Goal: Transaction & Acquisition: Purchase product/service

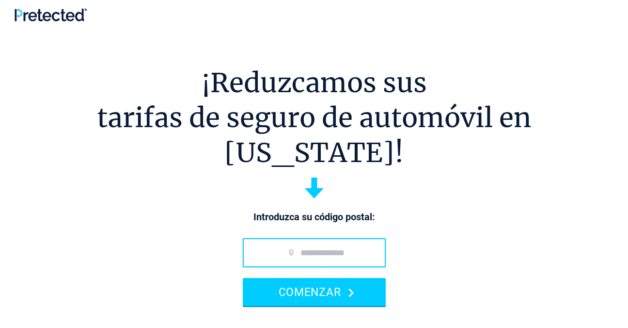
click at [303, 238] on input "código postal" at bounding box center [314, 252] width 143 height 29
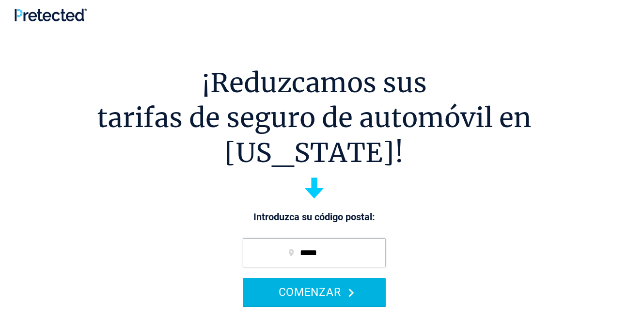
type input "*****"
click at [303, 286] on font "COMENZAR" at bounding box center [310, 292] width 63 height 13
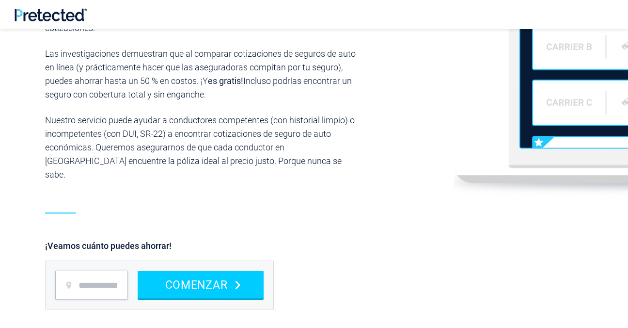
scroll to position [1019, 0]
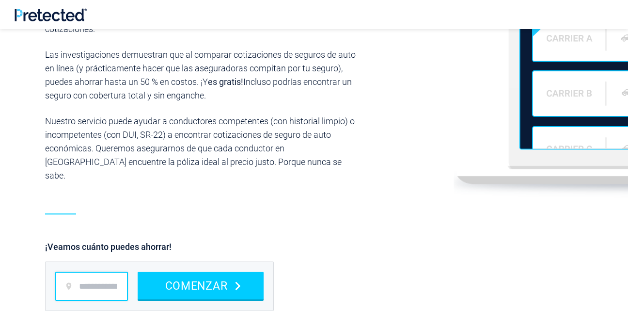
click at [105, 272] on input "código postal" at bounding box center [91, 285] width 73 height 29
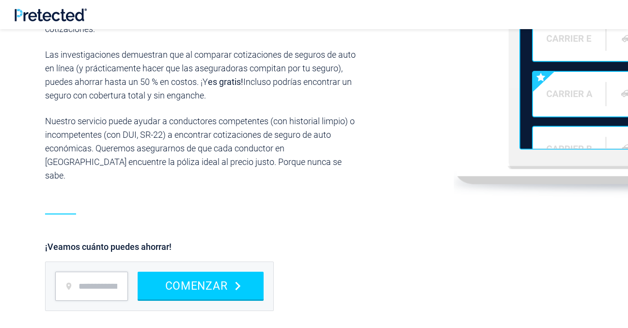
type input "*****"
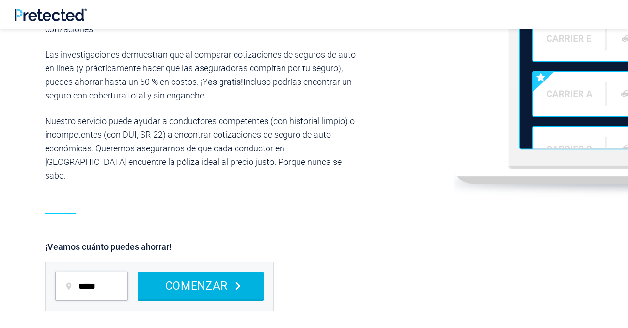
click at [168, 279] on font "COMENZAR" at bounding box center [196, 285] width 63 height 13
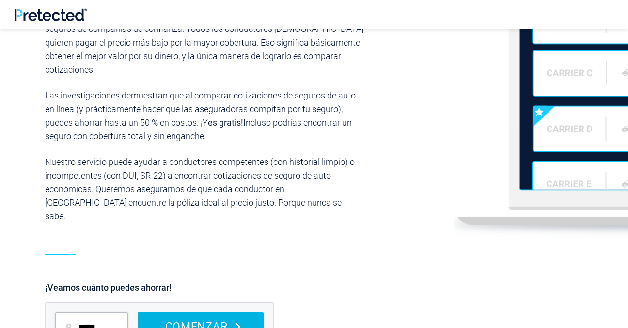
scroll to position [974, 0]
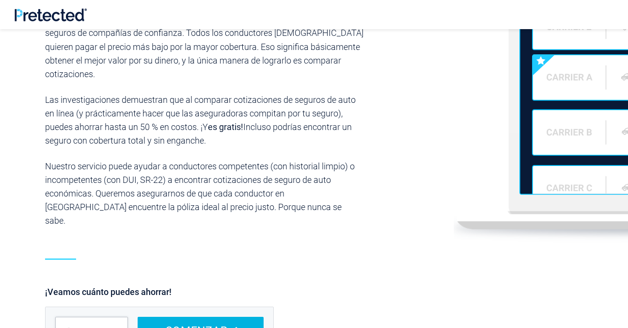
click at [398, 139] on div "Compare las mejores tarifas en [US_STATE] Entendemos que busca una manera rápid…" at bounding box center [314, 110] width 553 height 314
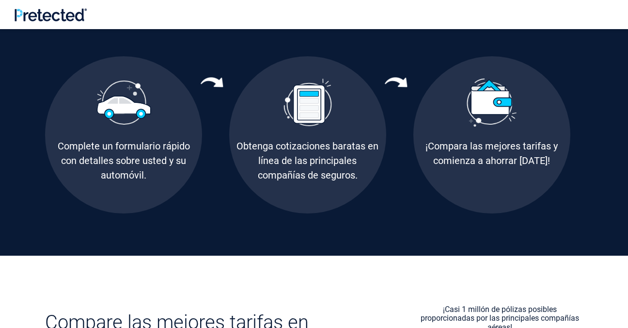
scroll to position [613, 0]
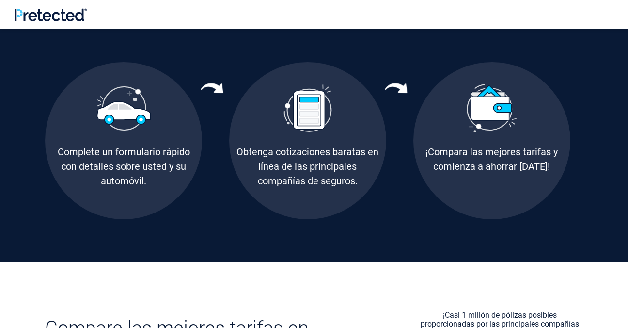
click at [126, 127] on img at bounding box center [123, 108] width 55 height 44
click at [286, 143] on div at bounding box center [307, 108] width 157 height 73
click at [476, 142] on div at bounding box center [491, 108] width 157 height 73
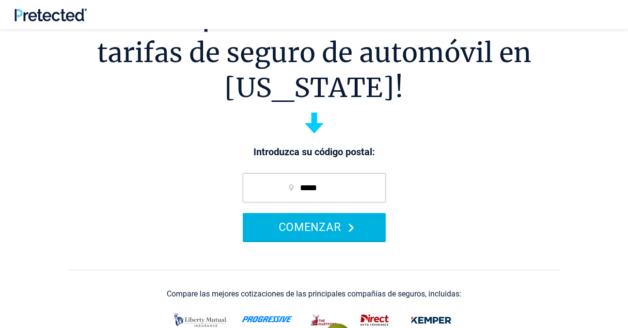
scroll to position [0, 0]
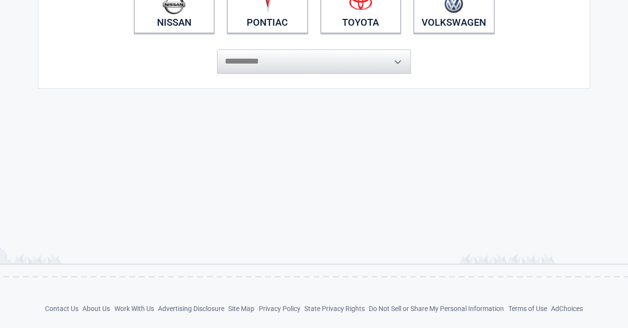
scroll to position [305, 0]
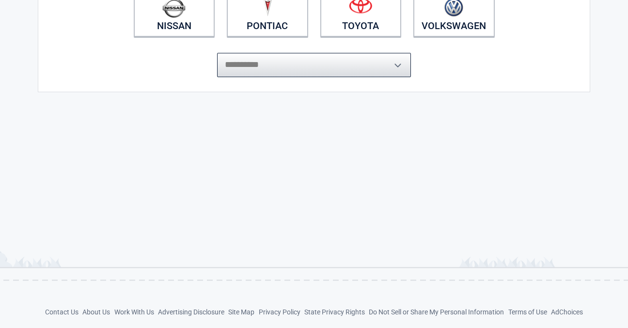
click at [393, 62] on select "**********" at bounding box center [314, 65] width 194 height 24
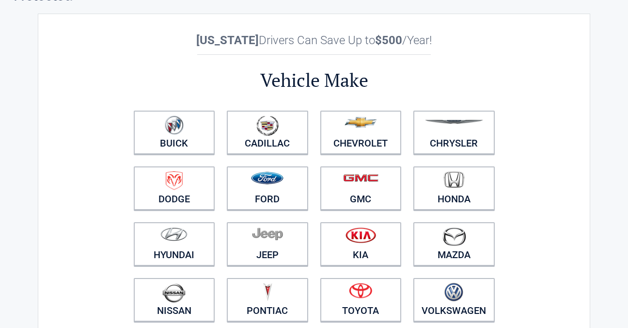
scroll to position [0, 0]
